Goal: Task Accomplishment & Management: Use online tool/utility

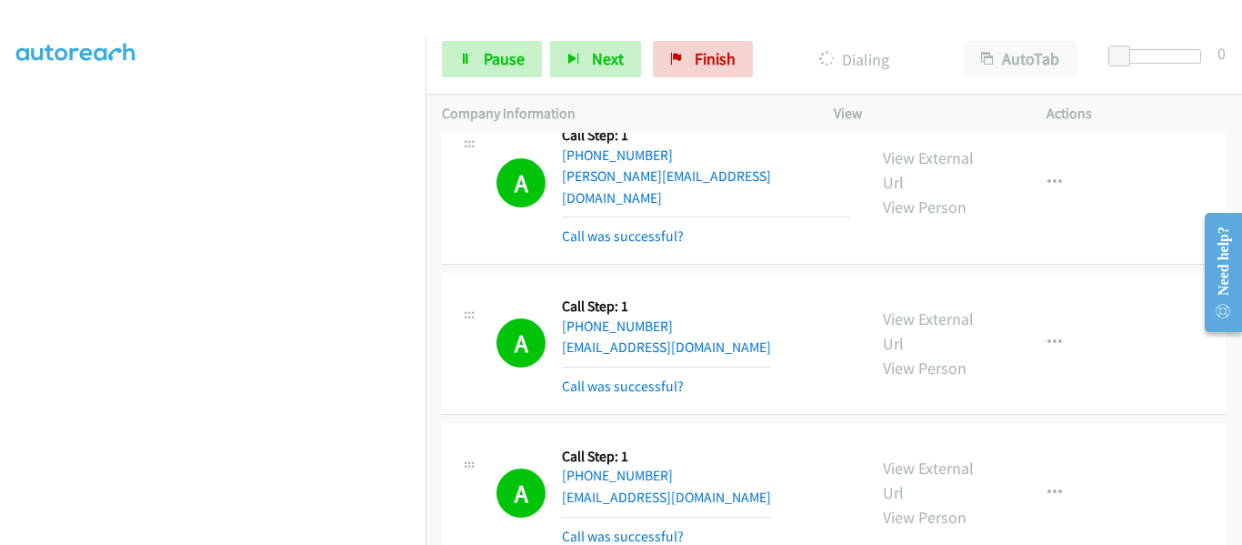
scroll to position [13998, 0]
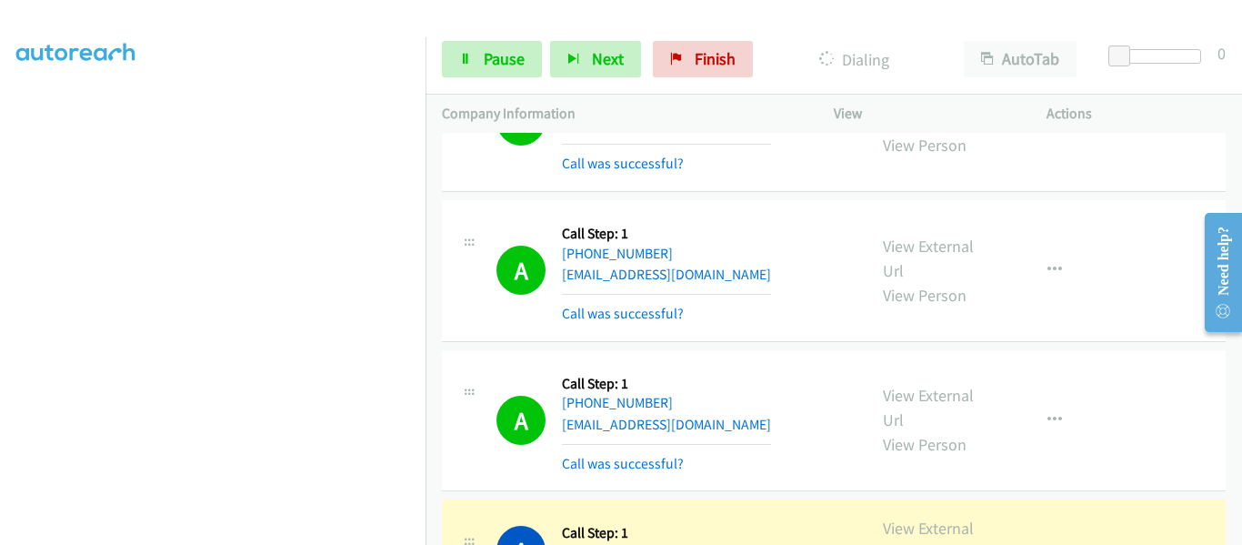
scroll to position [14998, 0]
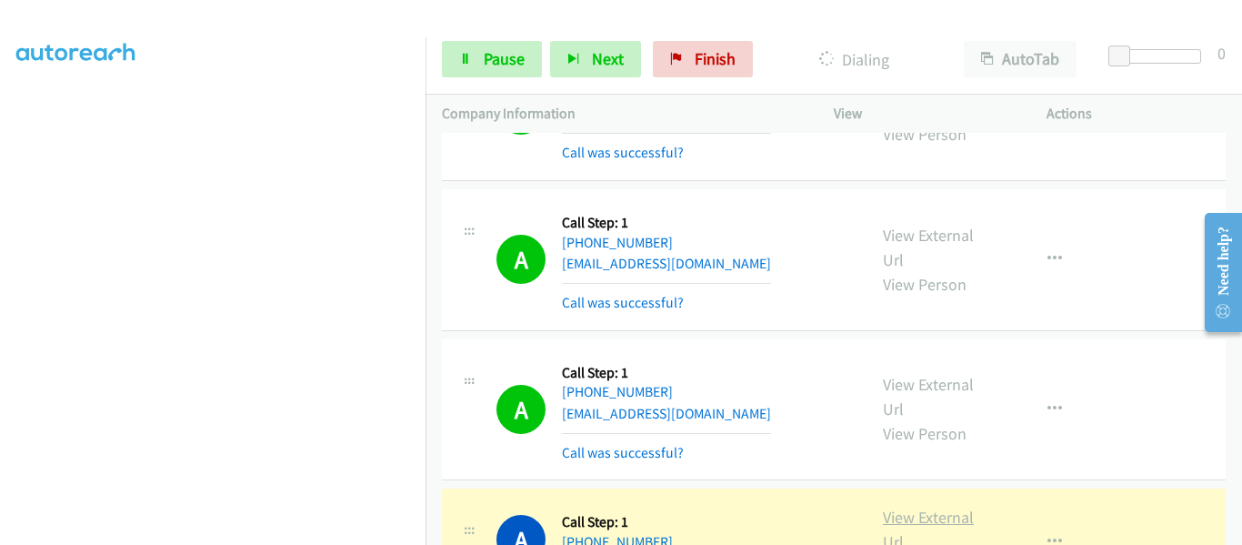
click at [909, 506] on link "View External Url" at bounding box center [928, 528] width 91 height 45
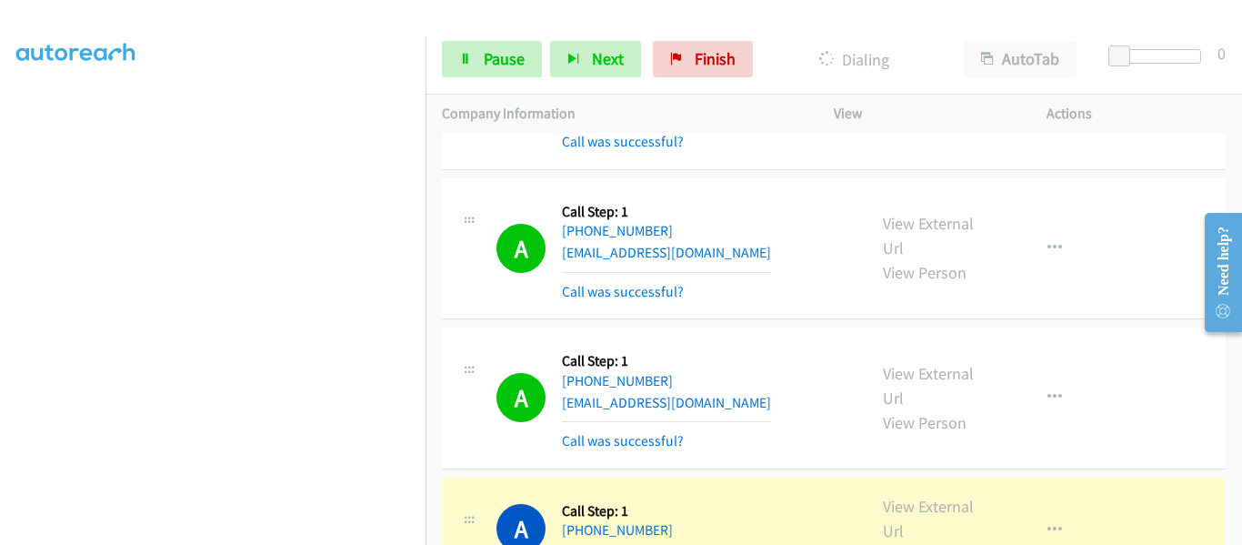
scroll to position [15161, 0]
click at [910, 494] on link "View External Url" at bounding box center [928, 516] width 91 height 45
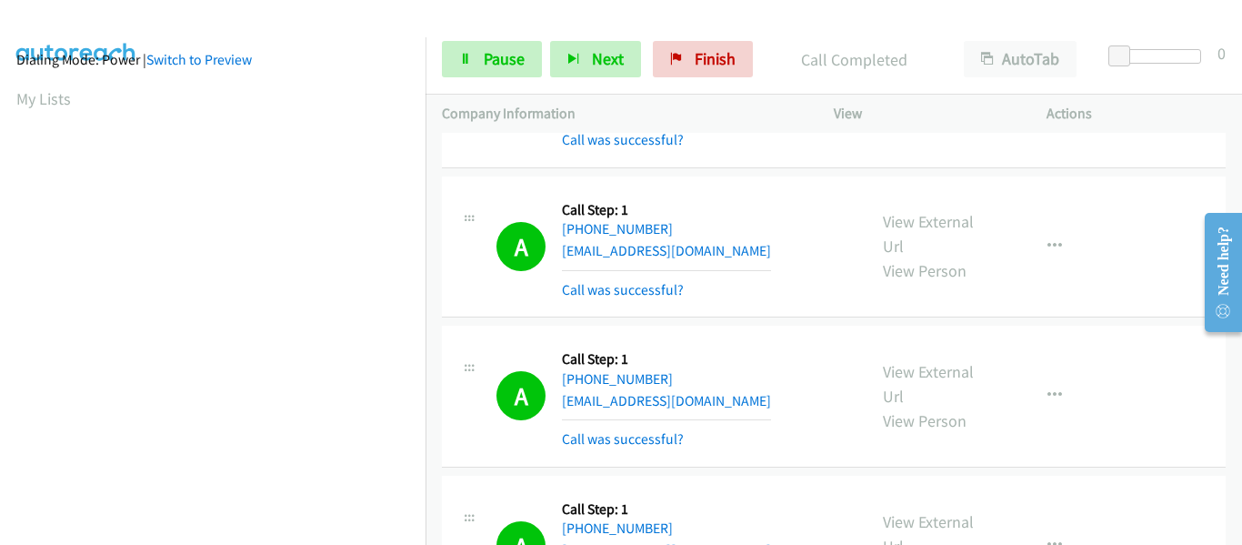
scroll to position [475, 0]
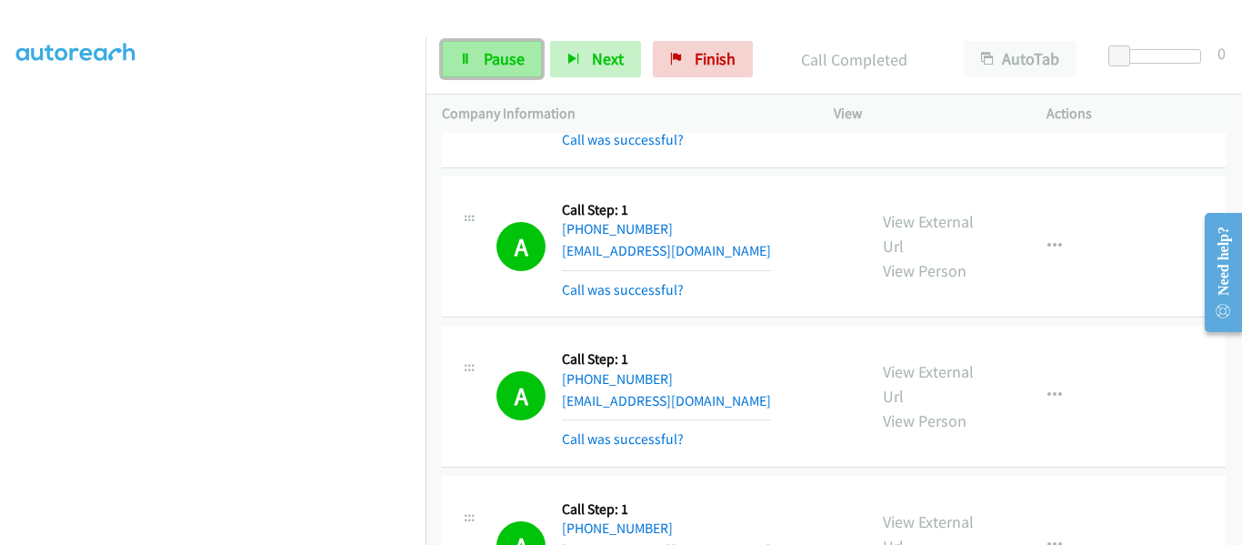
click at [475, 72] on link "Pause" at bounding box center [492, 59] width 100 height 36
click at [466, 70] on div "Start Calls Pause Next Finish" at bounding box center [601, 59] width 319 height 36
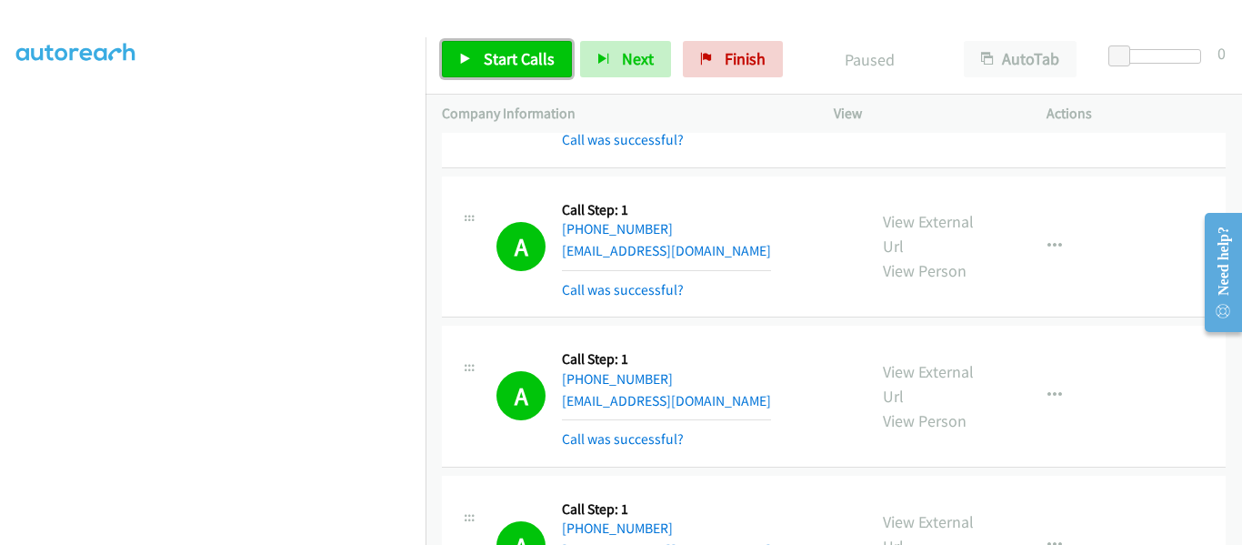
click at [459, 54] on icon at bounding box center [465, 60] width 13 height 13
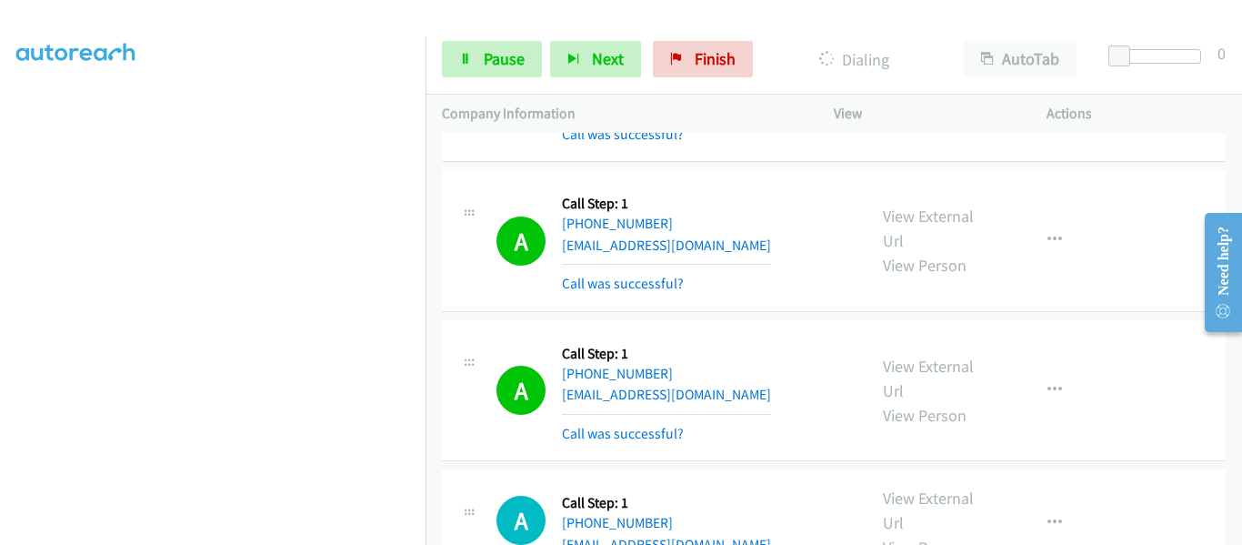
scroll to position [15706, 0]
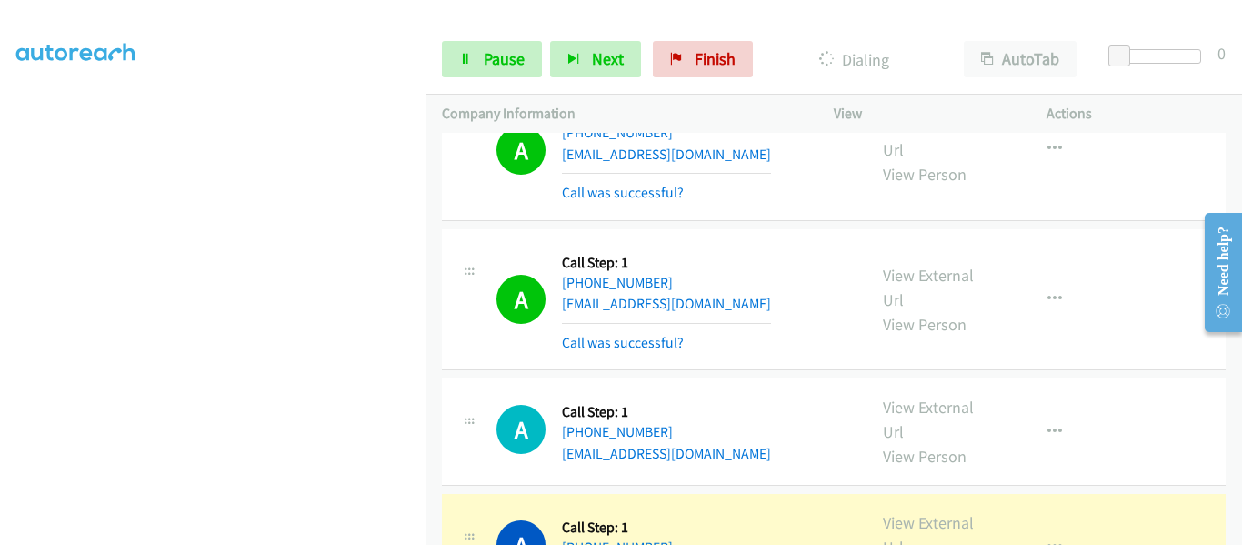
click at [919, 512] on link "View External Url" at bounding box center [928, 534] width 91 height 45
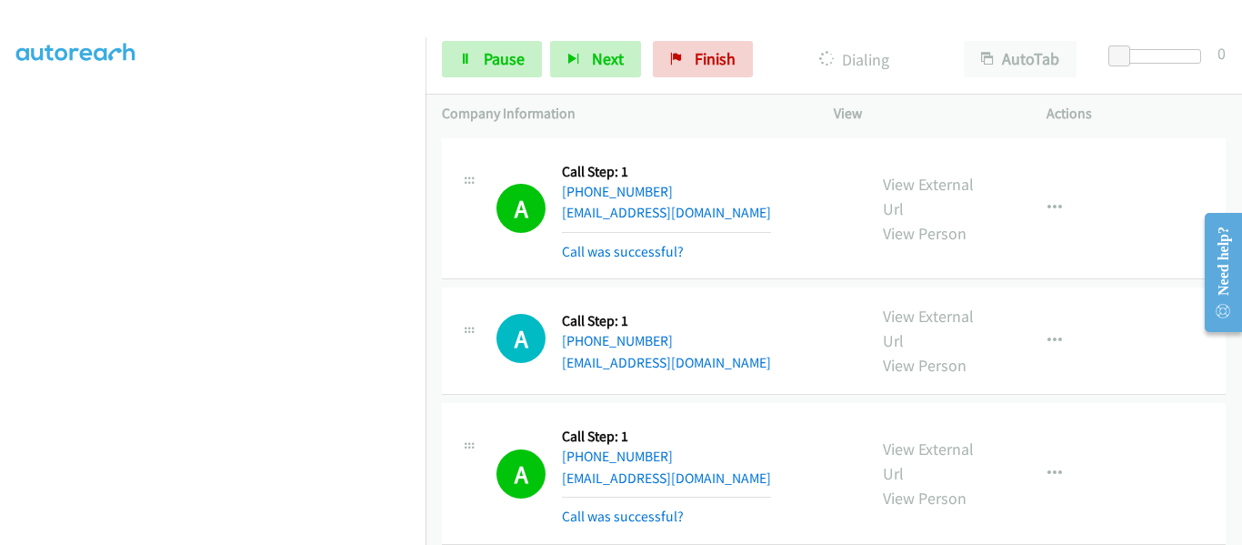
scroll to position [16070, 0]
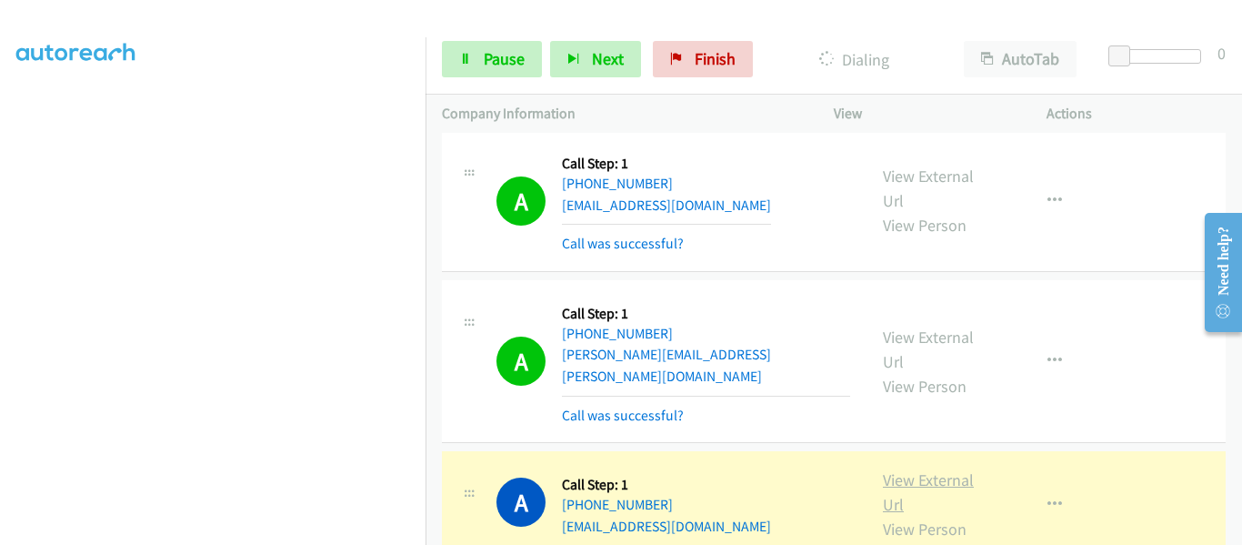
click at [910, 469] on link "View External Url" at bounding box center [928, 491] width 91 height 45
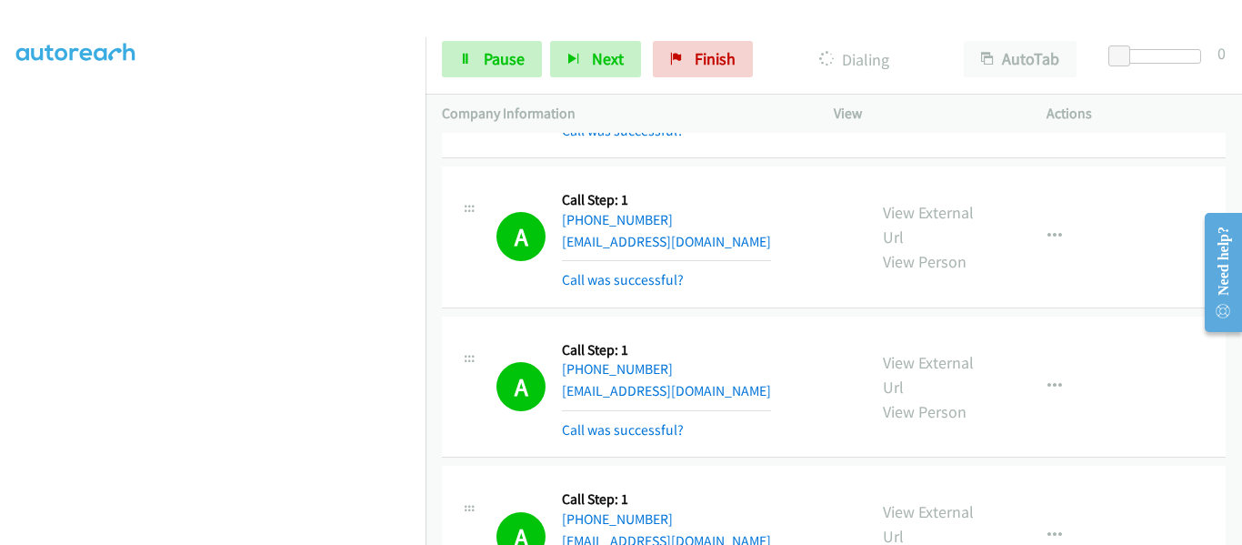
scroll to position [16357, 0]
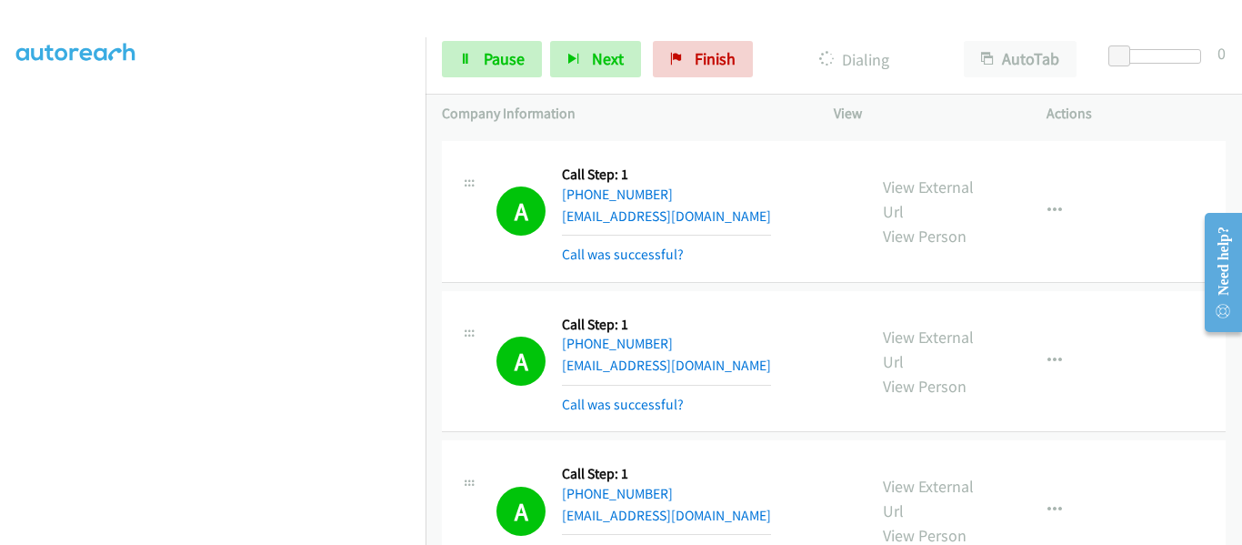
scroll to position [16392, 0]
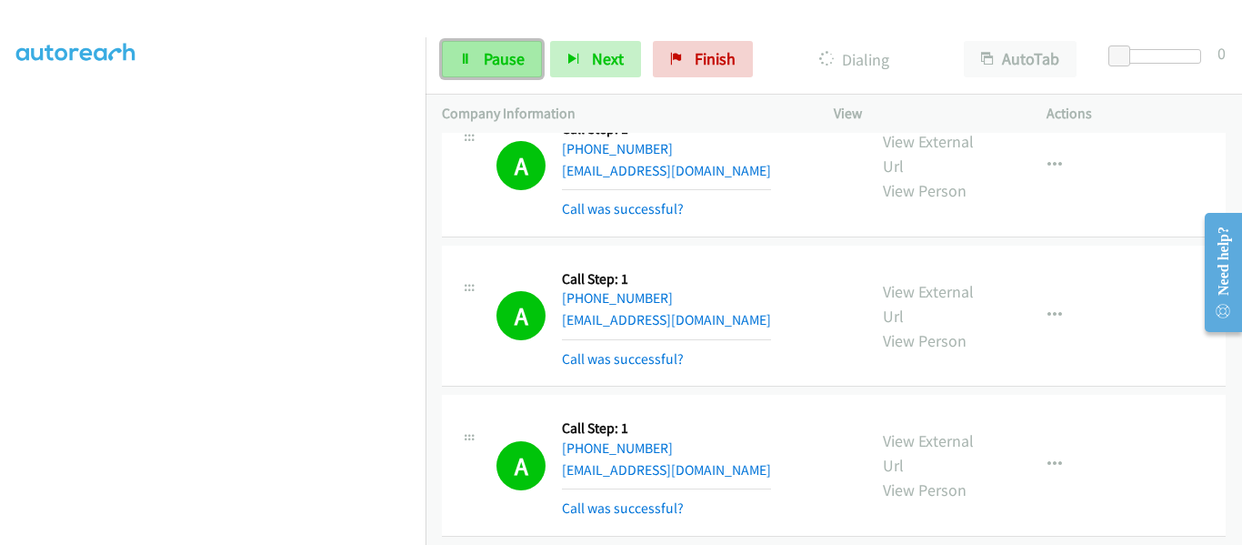
click at [498, 58] on span "Pause" at bounding box center [504, 58] width 41 height 21
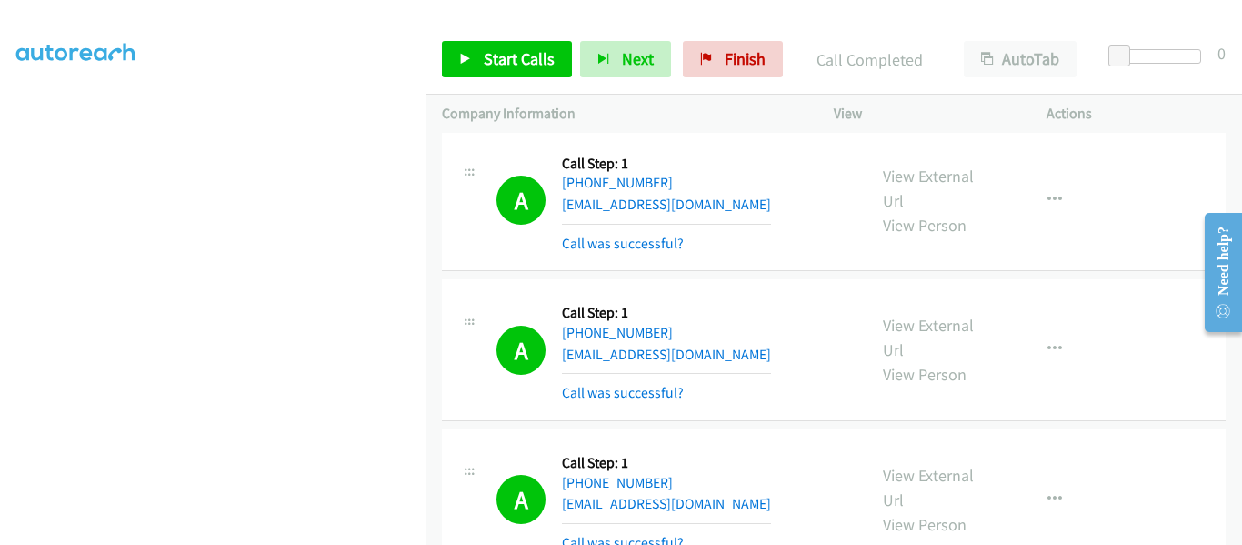
scroll to position [16460, 0]
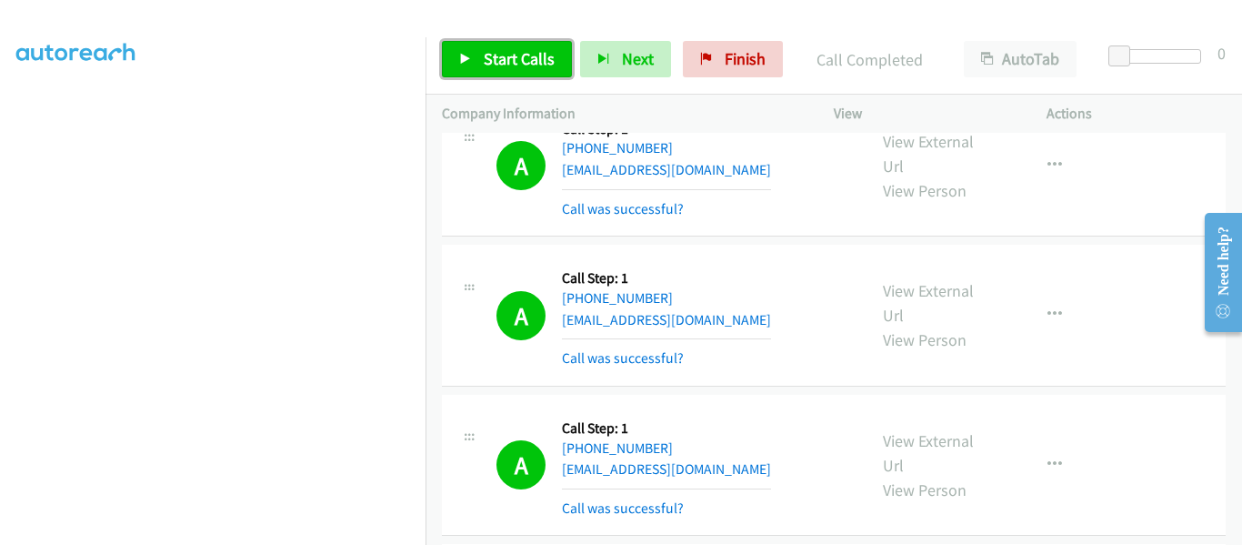
click at [452, 55] on link "Start Calls" at bounding box center [507, 59] width 130 height 36
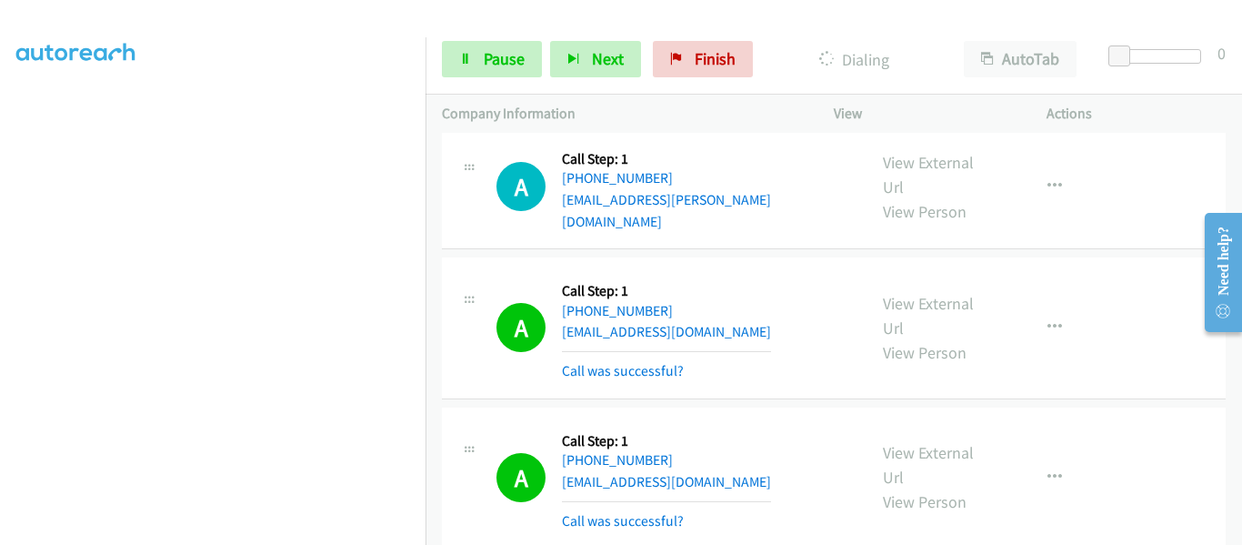
scroll to position [17179, 0]
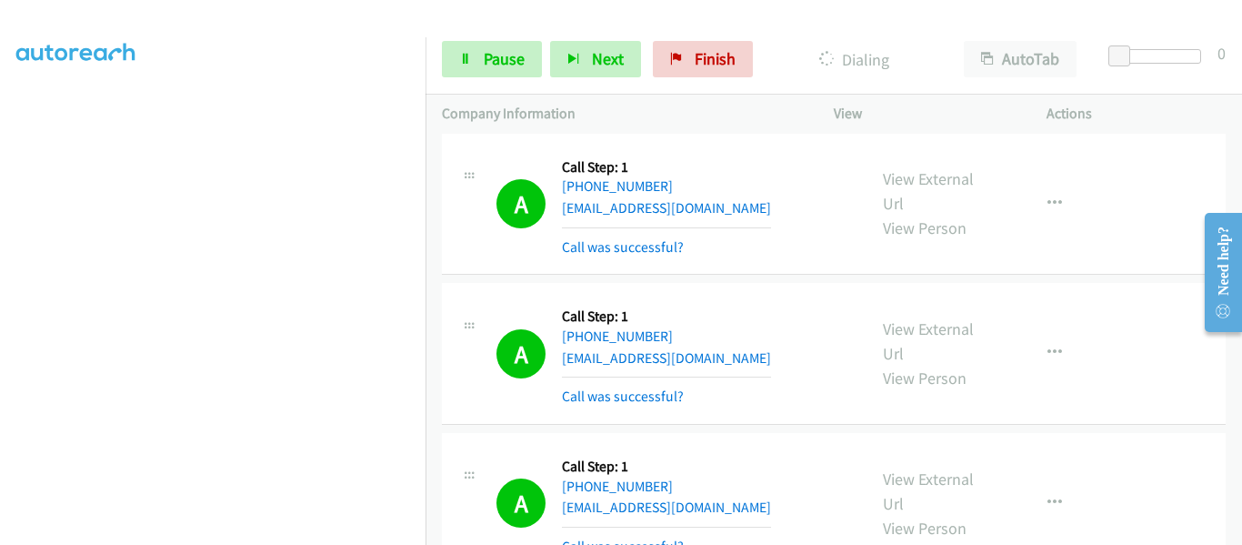
scroll to position [17588, 0]
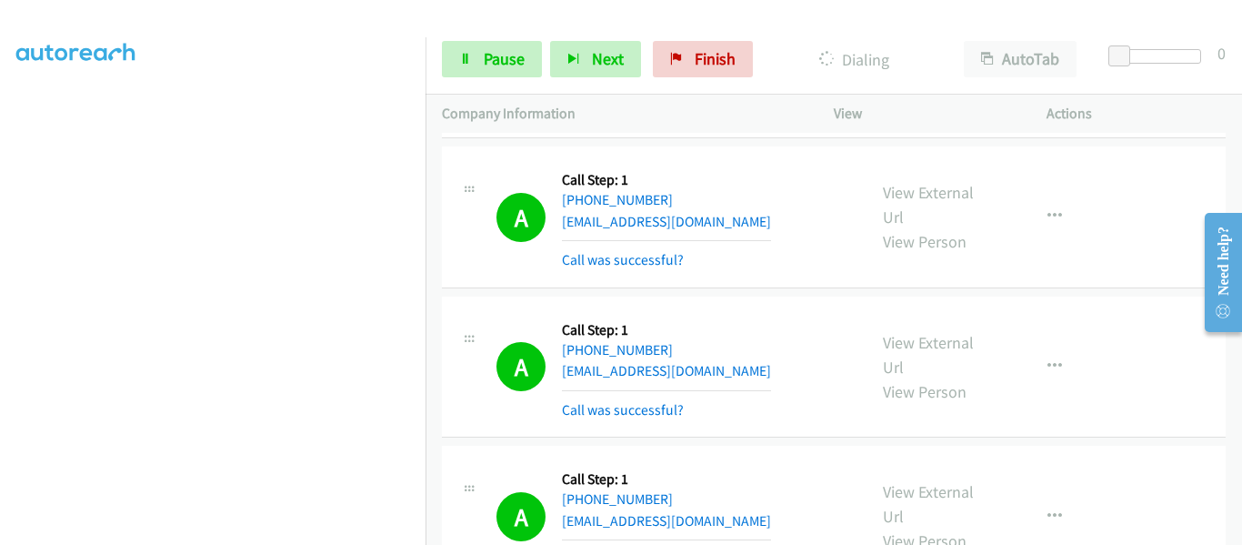
click at [974, 440] on div at bounding box center [621, 272] width 1242 height 545
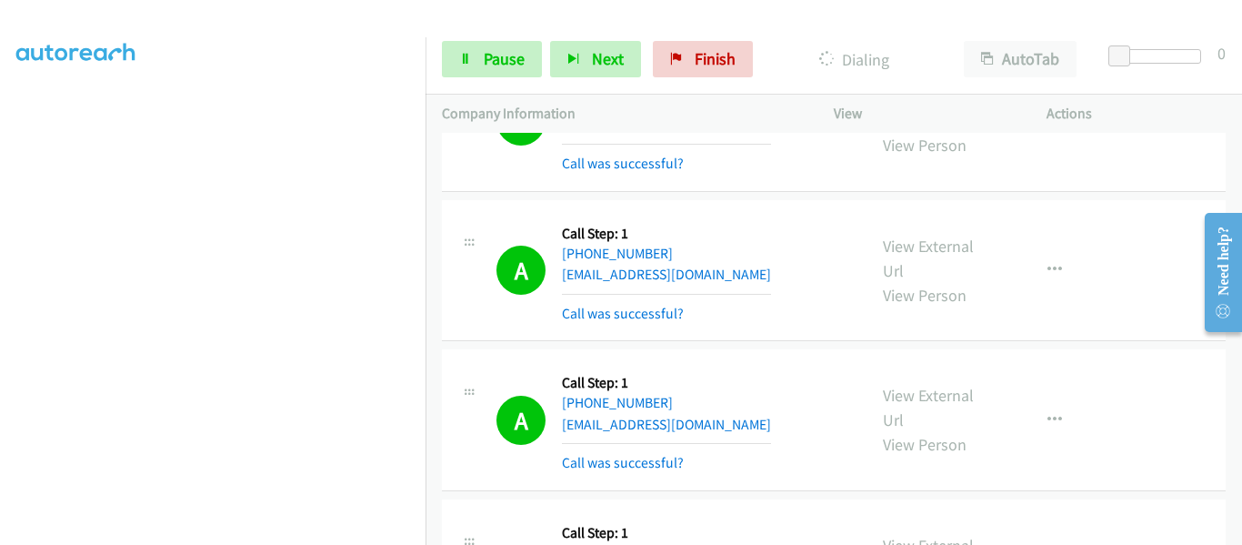
scroll to position [17695, 0]
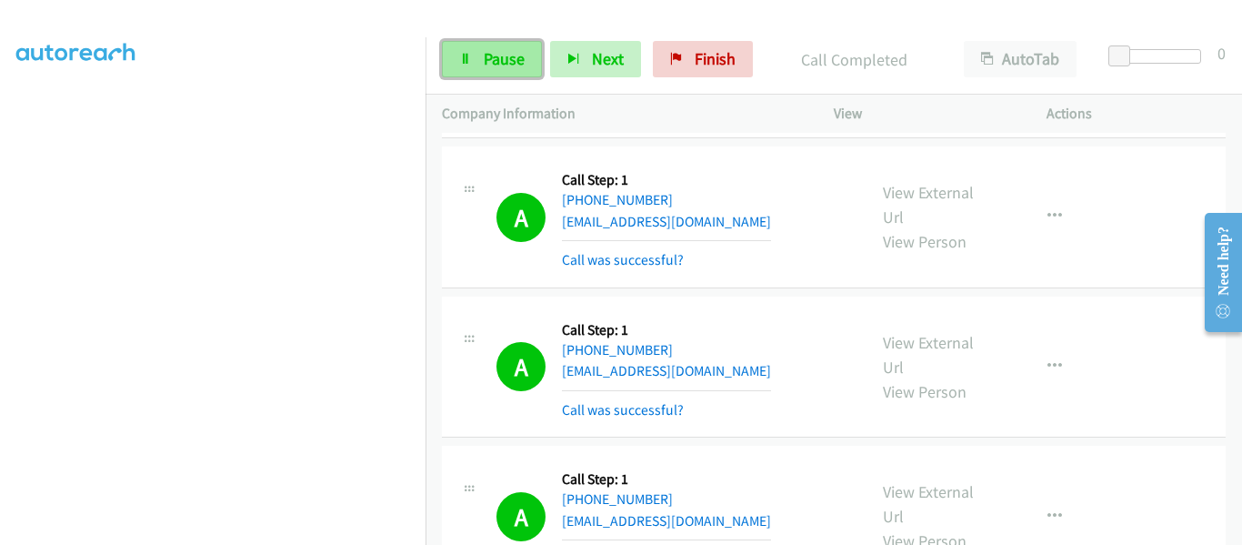
click at [469, 72] on link "Pause" at bounding box center [492, 59] width 100 height 36
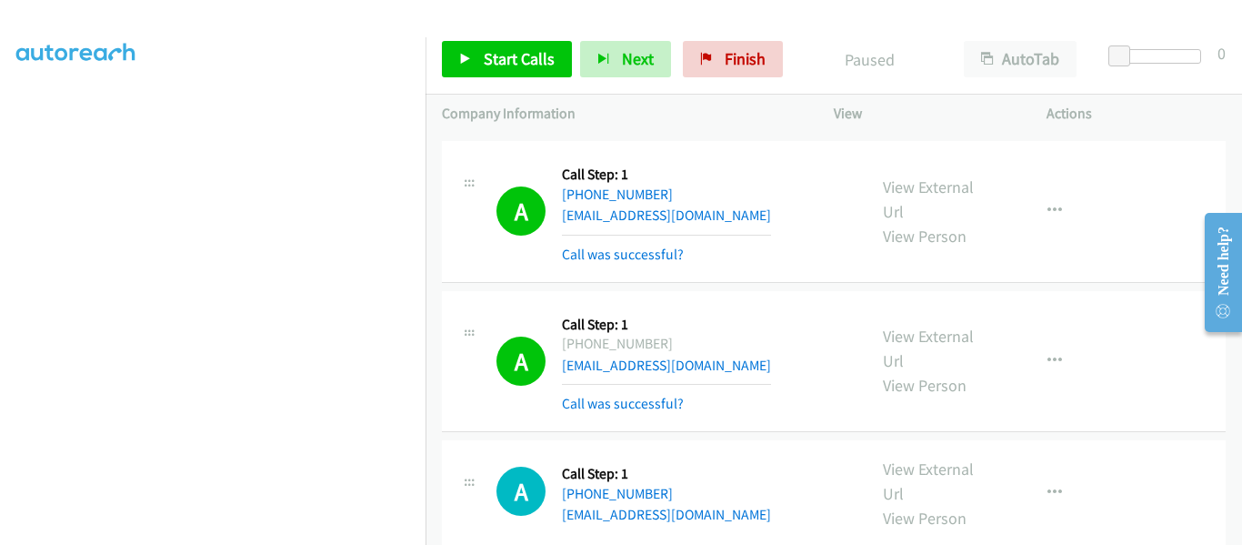
scroll to position [18546, 0]
